Goal: Information Seeking & Learning: Check status

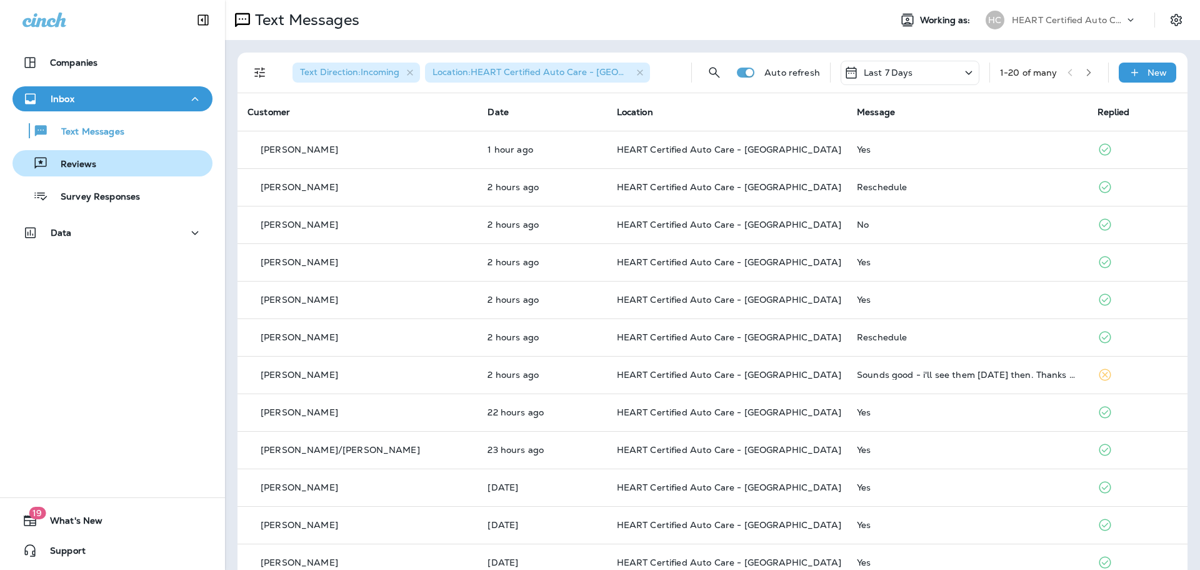
click at [84, 163] on p "Reviews" at bounding box center [72, 165] width 48 height 12
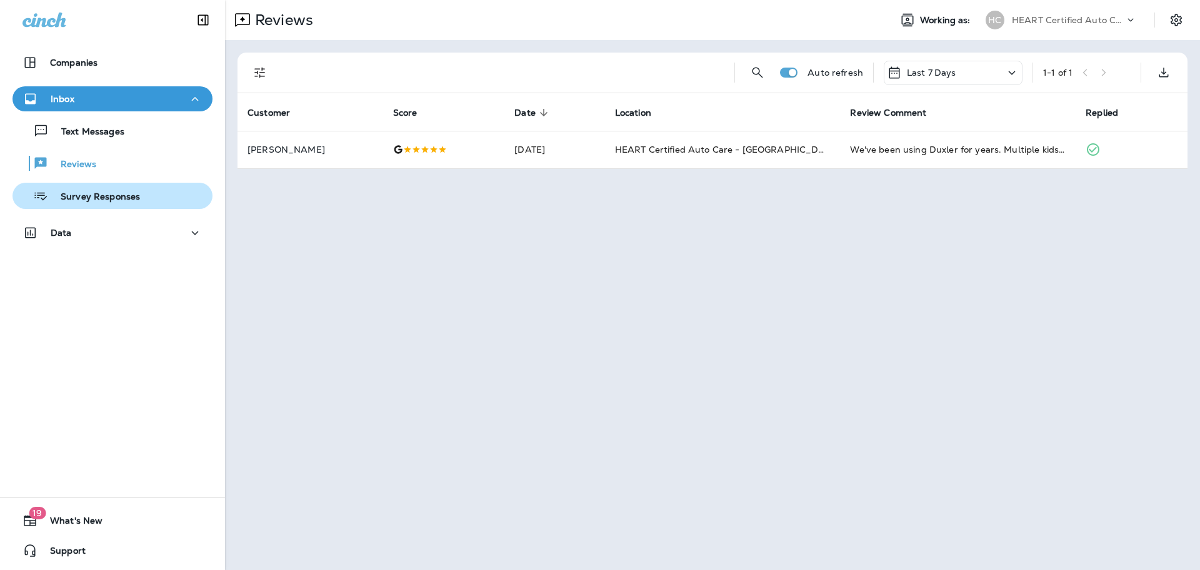
click at [148, 208] on button "Survey Responses" at bounding box center [113, 196] width 200 height 26
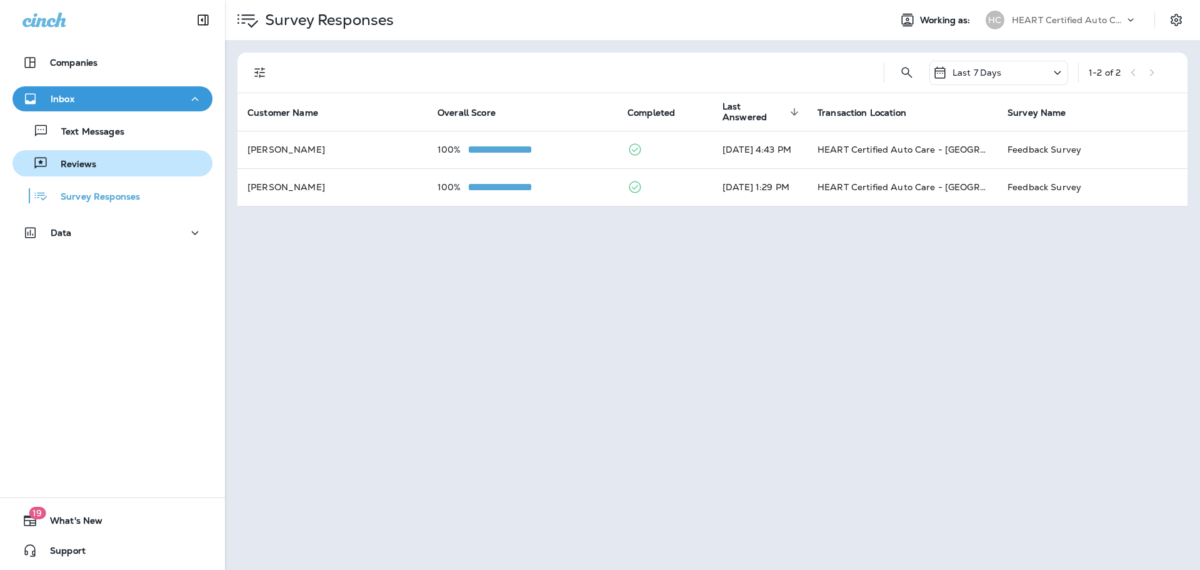
click at [153, 175] on button "Reviews" at bounding box center [113, 163] width 200 height 26
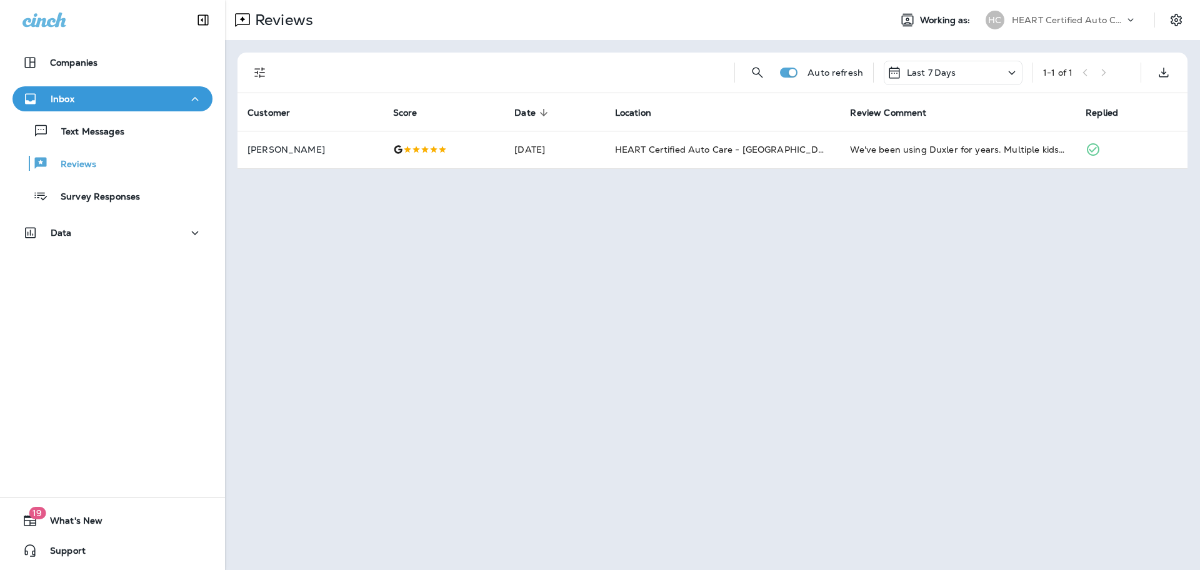
click at [150, 149] on div "Text Messages Reviews Survey Responses" at bounding box center [113, 160] width 200 height 98
click at [146, 142] on button "Text Messages" at bounding box center [113, 131] width 200 height 26
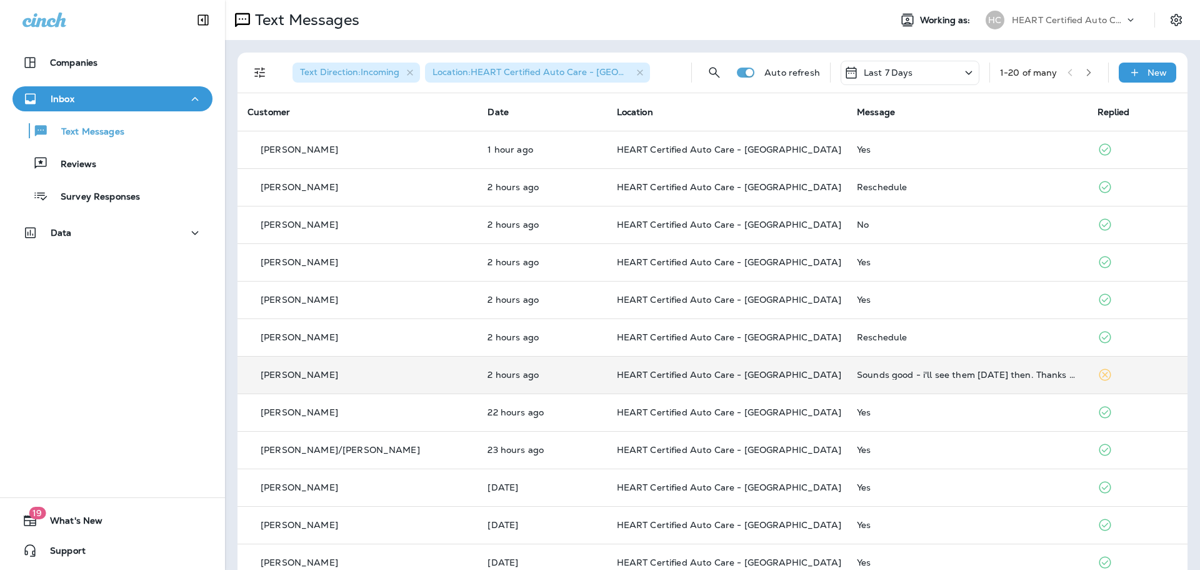
click at [873, 369] on div "Sounds good - i'll see them [DATE] then. Thanks again!" at bounding box center [967, 374] width 220 height 10
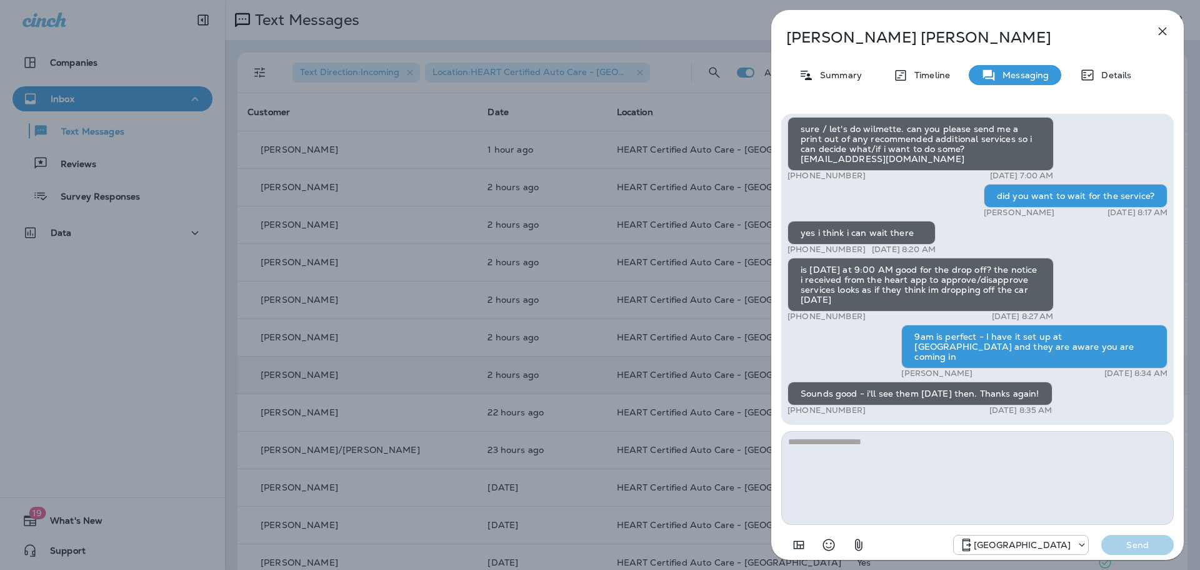
click at [1170, 25] on icon "button" at bounding box center [1162, 31] width 15 height 15
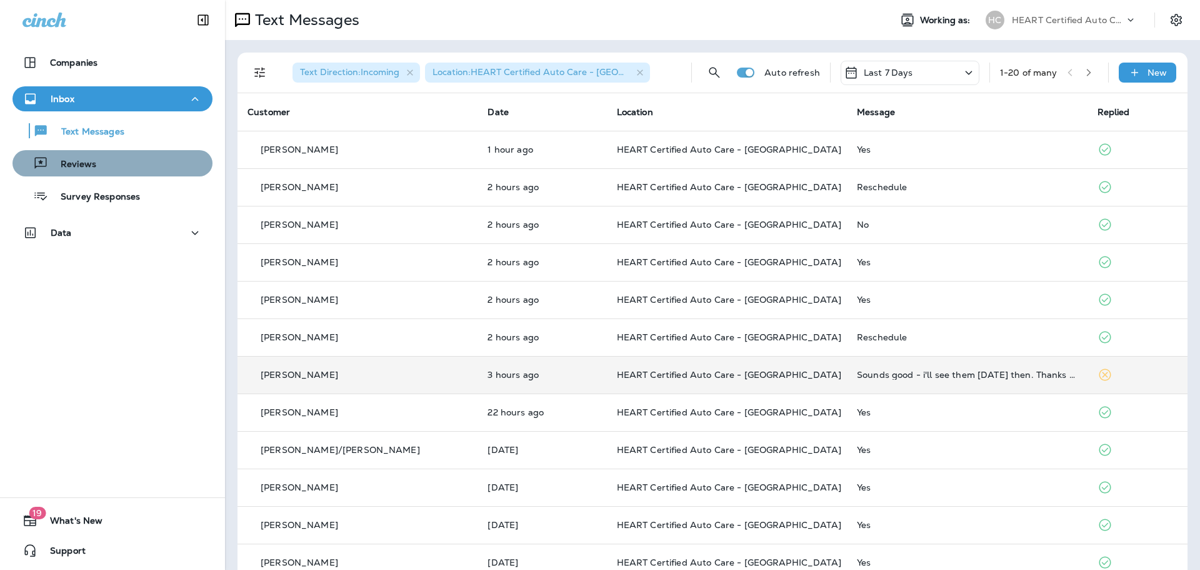
click at [133, 158] on div "Reviews" at bounding box center [113, 163] width 190 height 19
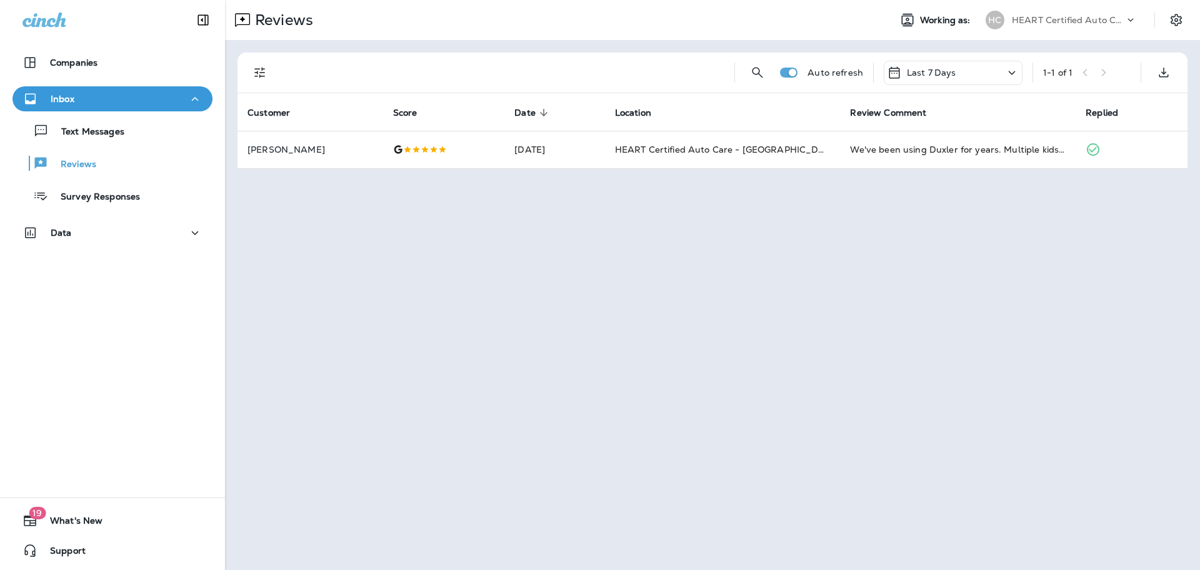
click at [132, 146] on div "Text Messages Reviews Survey Responses" at bounding box center [113, 160] width 200 height 98
click at [136, 140] on button "Text Messages" at bounding box center [113, 131] width 200 height 26
